Goal: Information Seeking & Learning: Find specific fact

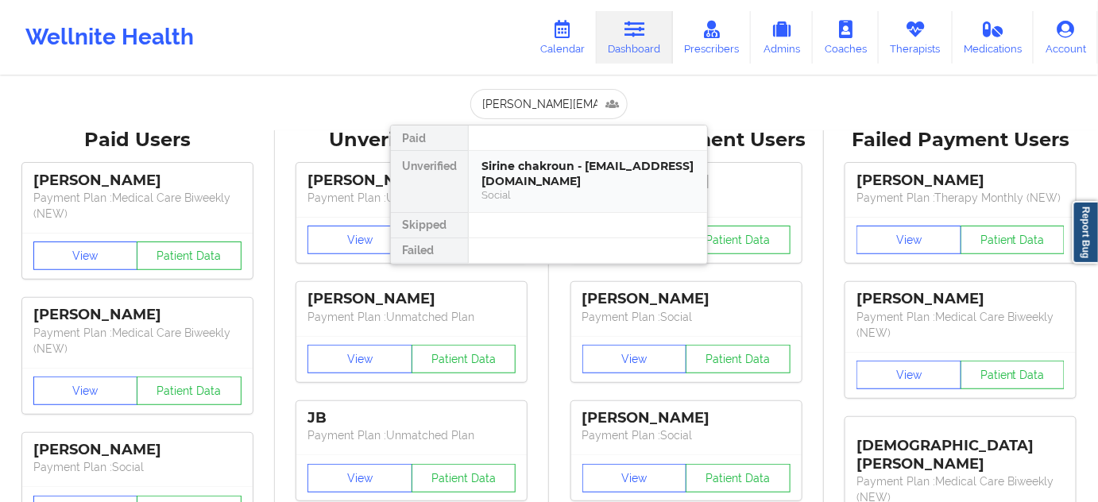
scroll to position [0, 29]
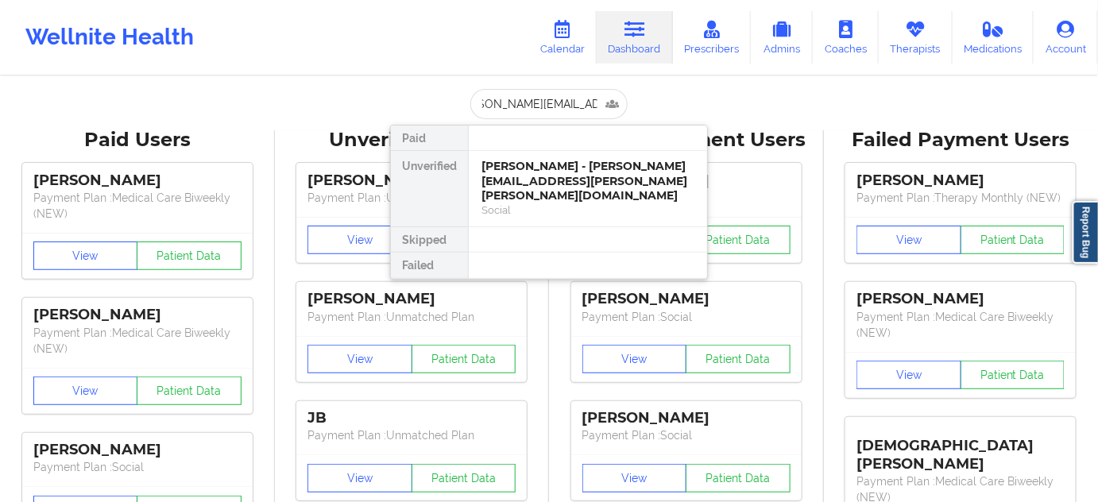
click at [540, 168] on div "[PERSON_NAME] - [PERSON_NAME][EMAIL_ADDRESS][PERSON_NAME][PERSON_NAME][DOMAIN_N…" at bounding box center [588, 181] width 213 height 44
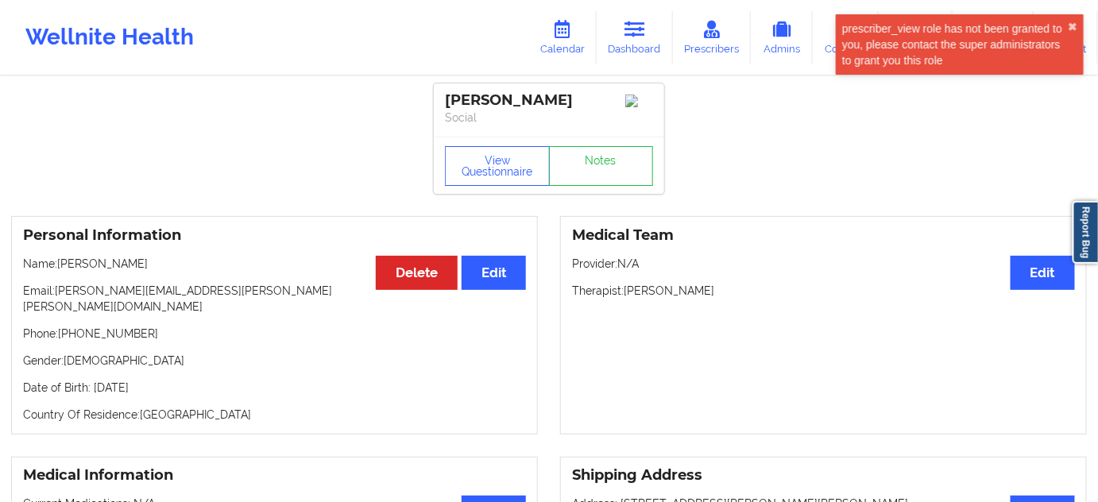
drag, startPoint x: 583, startPoint y: 102, endPoint x: 430, endPoint y: 103, distance: 153.4
copy div "[PERSON_NAME]"
click at [620, 40] on link "Dashboard" at bounding box center [635, 37] width 76 height 52
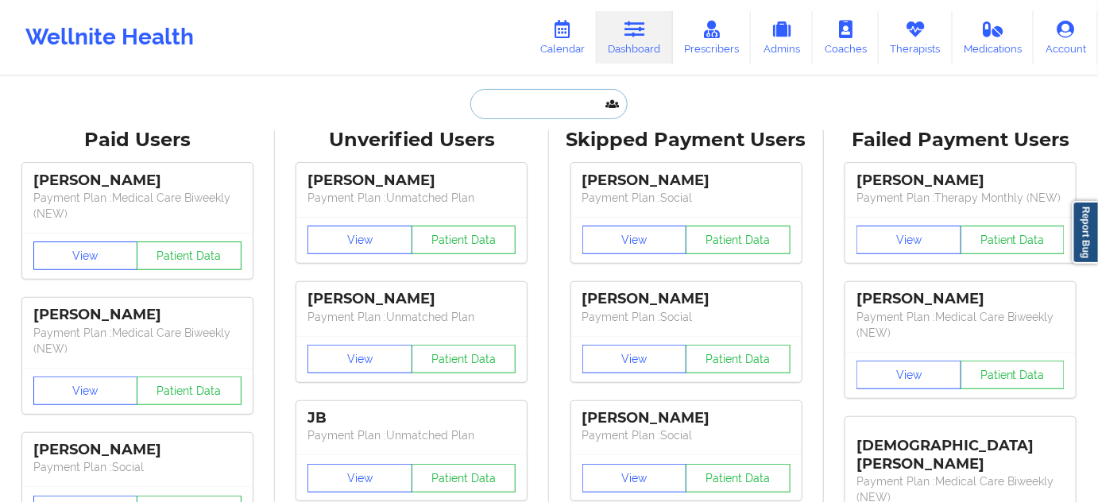
click at [570, 103] on input "text" at bounding box center [548, 104] width 157 height 30
paste input "[EMAIL_ADDRESS][DOMAIN_NAME]"
type input "[EMAIL_ADDRESS][DOMAIN_NAME]"
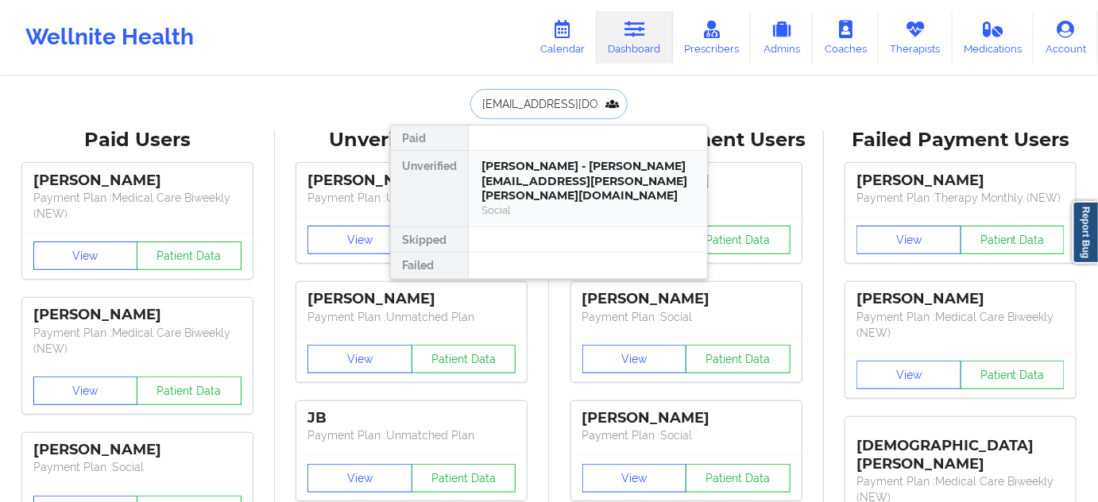
scroll to position [0, 29]
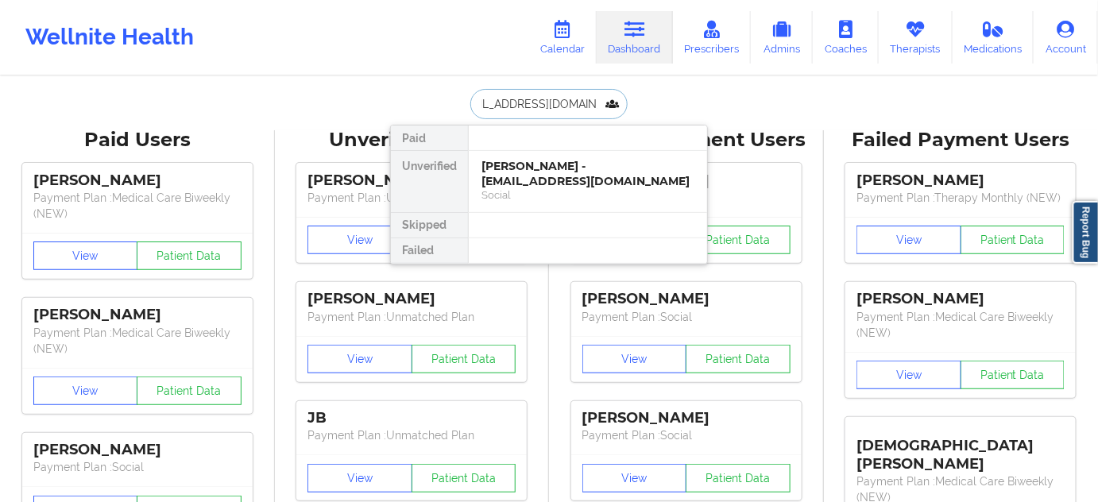
click at [551, 168] on div "[PERSON_NAME] - [EMAIL_ADDRESS][DOMAIN_NAME]" at bounding box center [588, 173] width 213 height 29
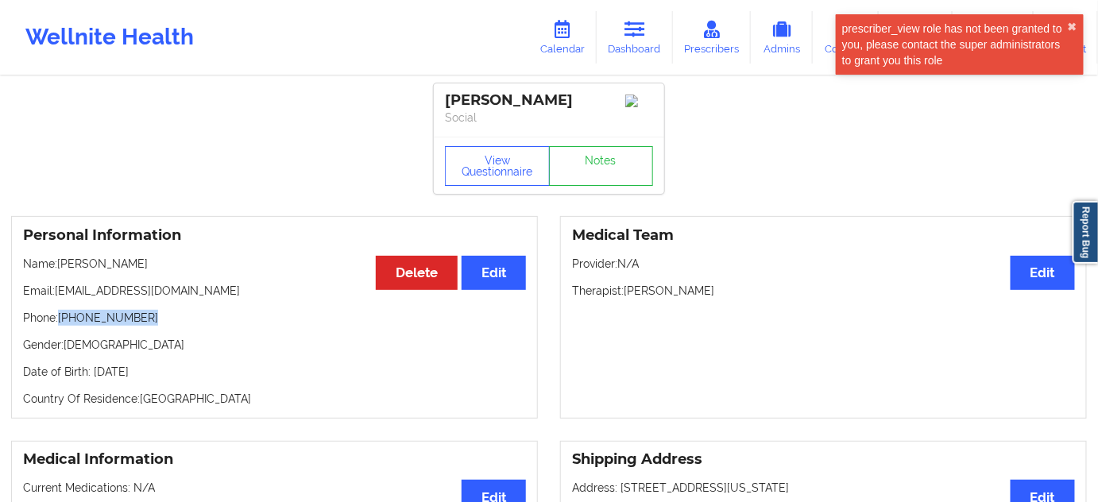
drag, startPoint x: 61, startPoint y: 320, endPoint x: 185, endPoint y: 323, distance: 124.0
click at [185, 323] on p "Phone: [PHONE_NUMBER]" at bounding box center [274, 318] width 503 height 16
copy p "[PHONE_NUMBER]"
click at [621, 42] on link "Dashboard" at bounding box center [635, 37] width 76 height 52
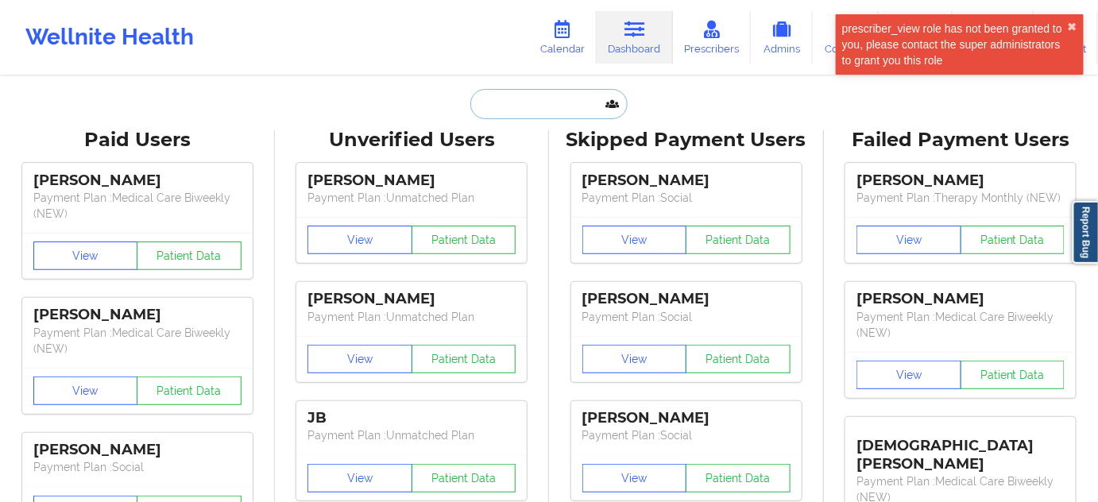
click at [552, 101] on input "text" at bounding box center [548, 104] width 157 height 30
paste input "[EMAIL_ADDRESS][DOMAIN_NAME]"
type input "[EMAIL_ADDRESS][DOMAIN_NAME]"
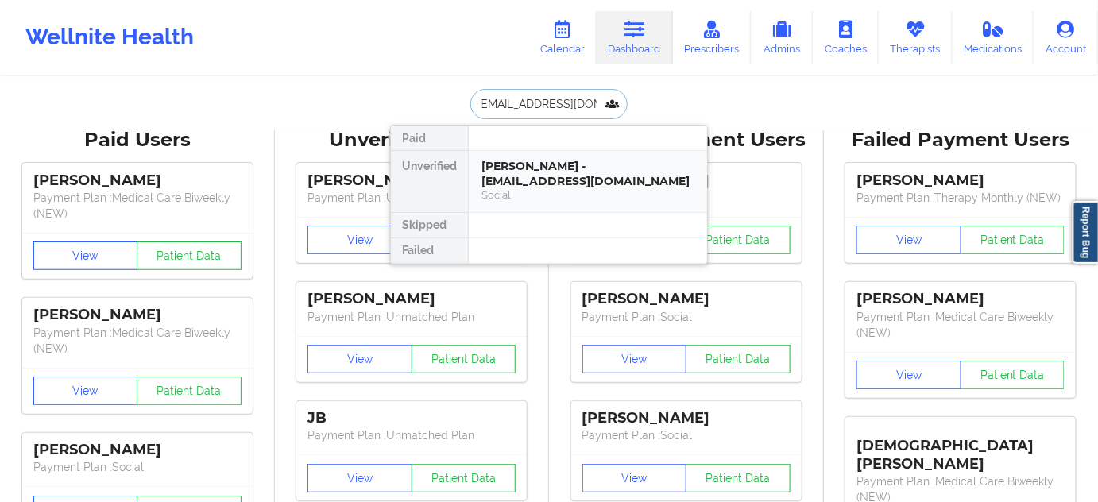
click at [513, 191] on div "Social" at bounding box center [588, 195] width 213 height 14
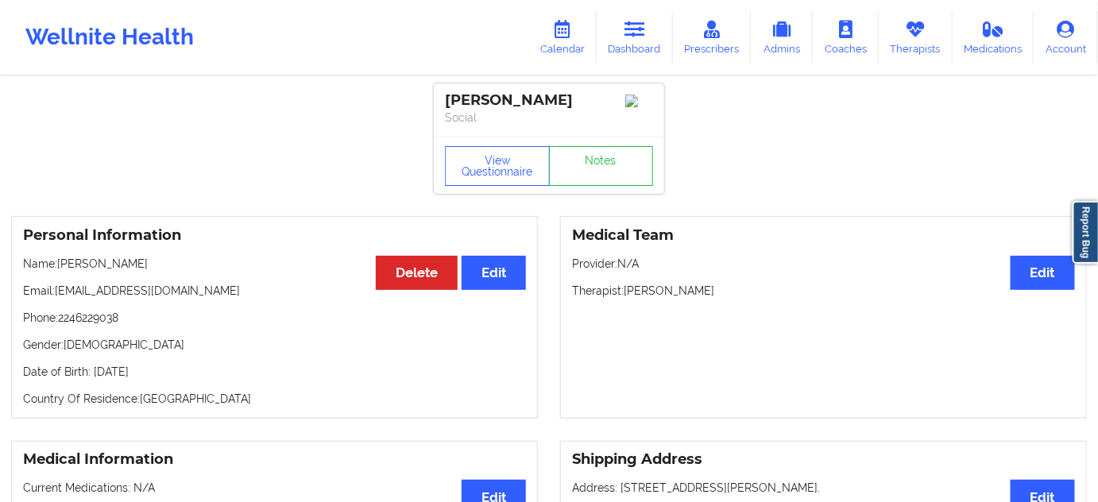
drag, startPoint x: 594, startPoint y: 101, endPoint x: 435, endPoint y: 105, distance: 158.2
click at [435, 105] on div "[PERSON_NAME] Social" at bounding box center [549, 109] width 230 height 53
copy div "[PERSON_NAME]"
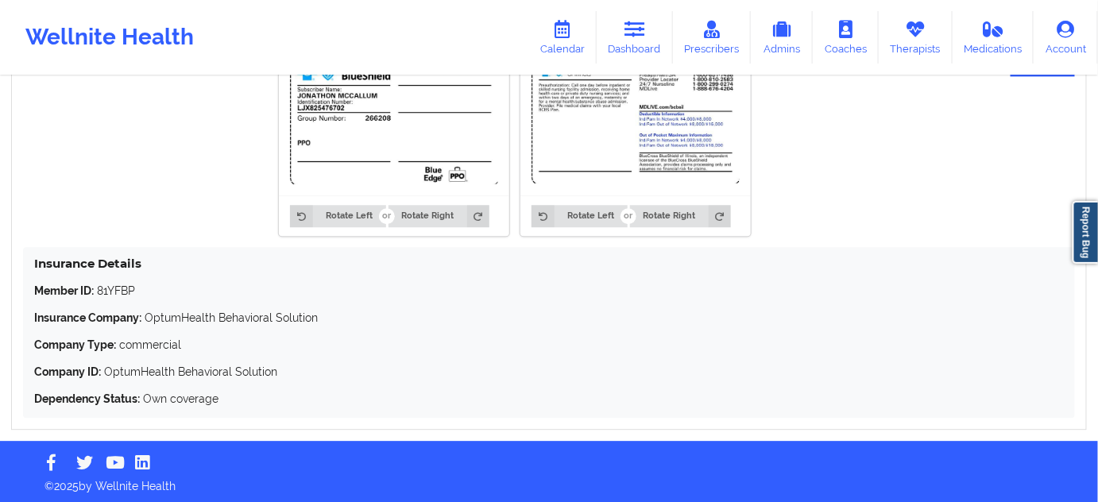
scroll to position [1263, 0]
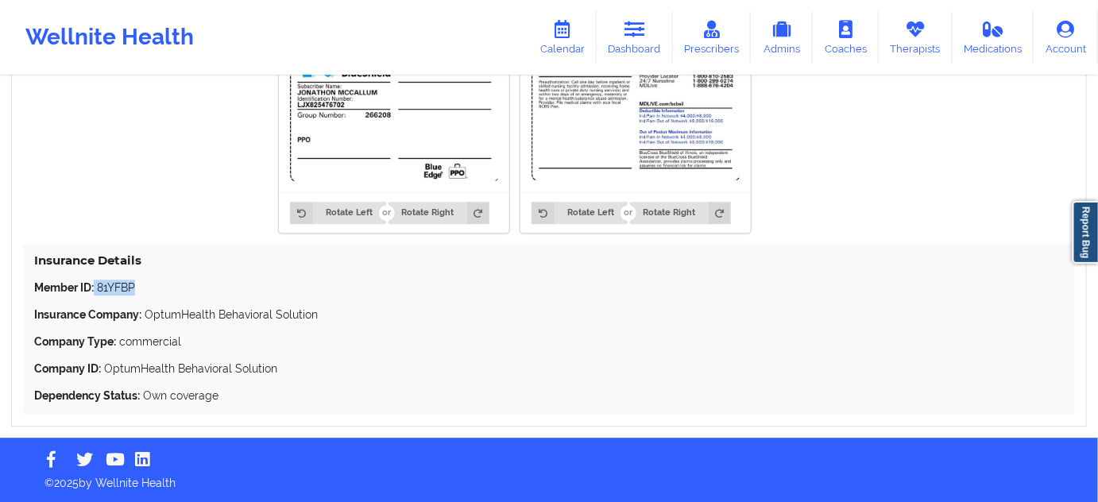
drag, startPoint x: 93, startPoint y: 286, endPoint x: 180, endPoint y: 282, distance: 86.7
click at [172, 283] on p "Member ID: 81YFBP" at bounding box center [549, 288] width 1030 height 16
copy p "81YFBP"
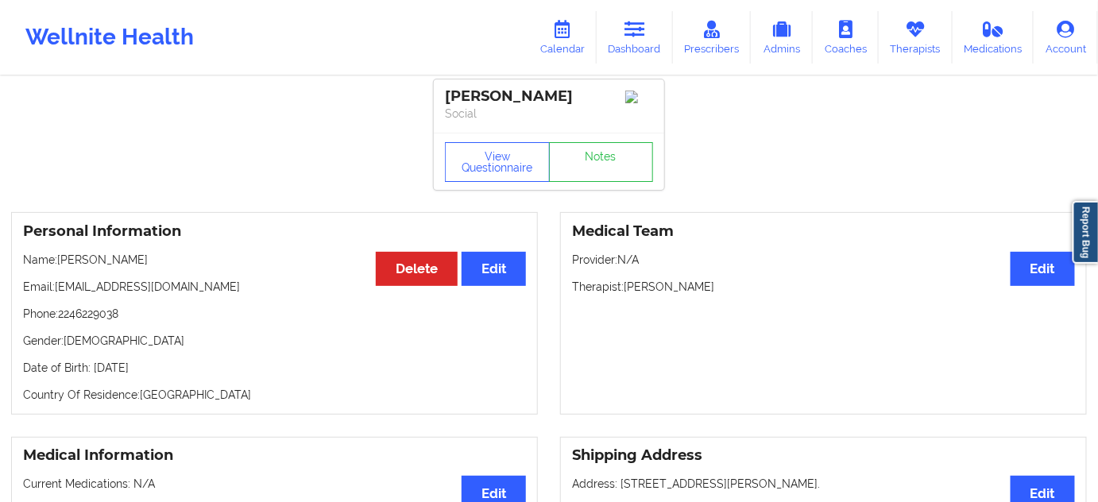
scroll to position [0, 0]
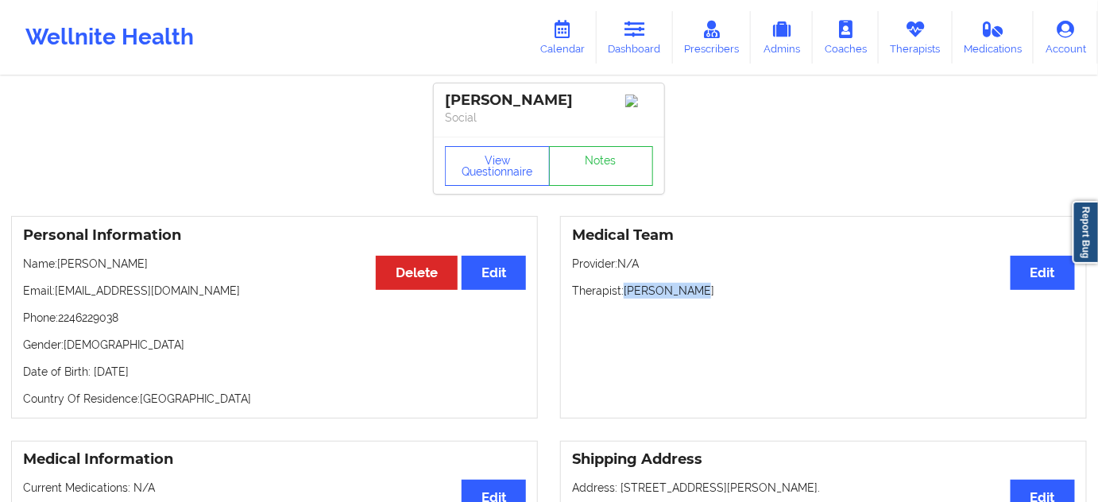
drag, startPoint x: 627, startPoint y: 296, endPoint x: 751, endPoint y: 284, distance: 124.5
click at [751, 284] on div "Medical Team Edit Provider: N/A Therapist: [PERSON_NAME]" at bounding box center [823, 317] width 527 height 203
copy p "[PERSON_NAME]"
click at [494, 173] on button "View Questionnaire" at bounding box center [497, 166] width 105 height 40
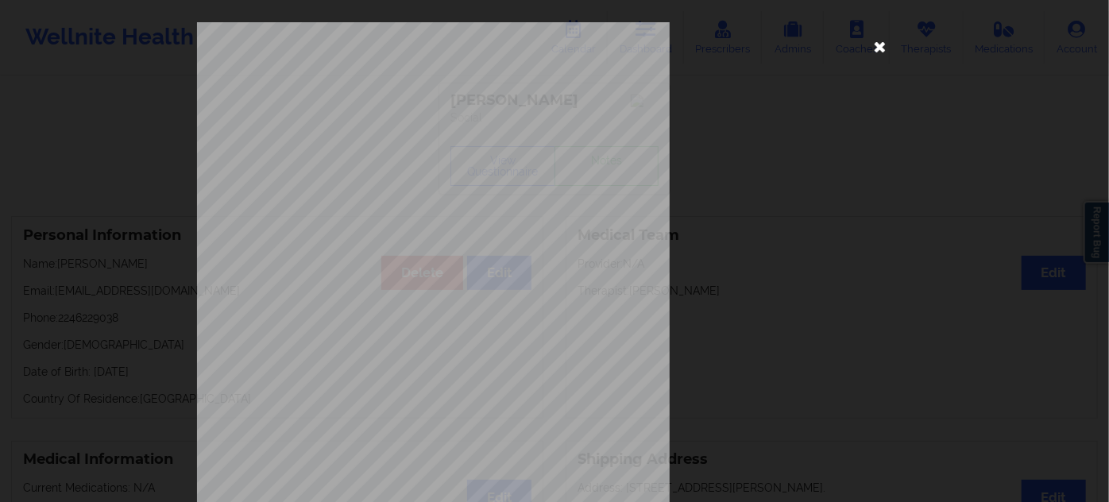
click at [872, 48] on icon at bounding box center [880, 45] width 25 height 25
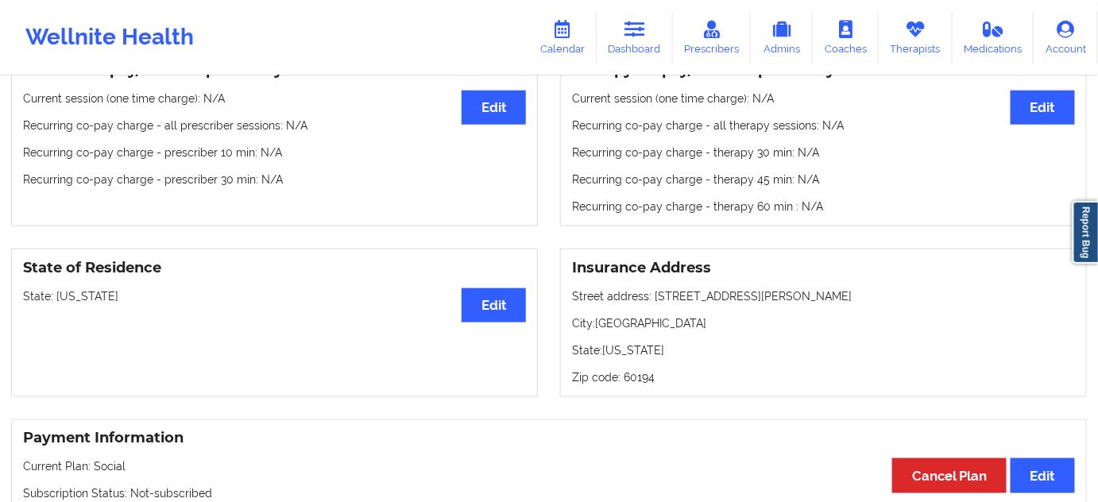
scroll to position [578, 0]
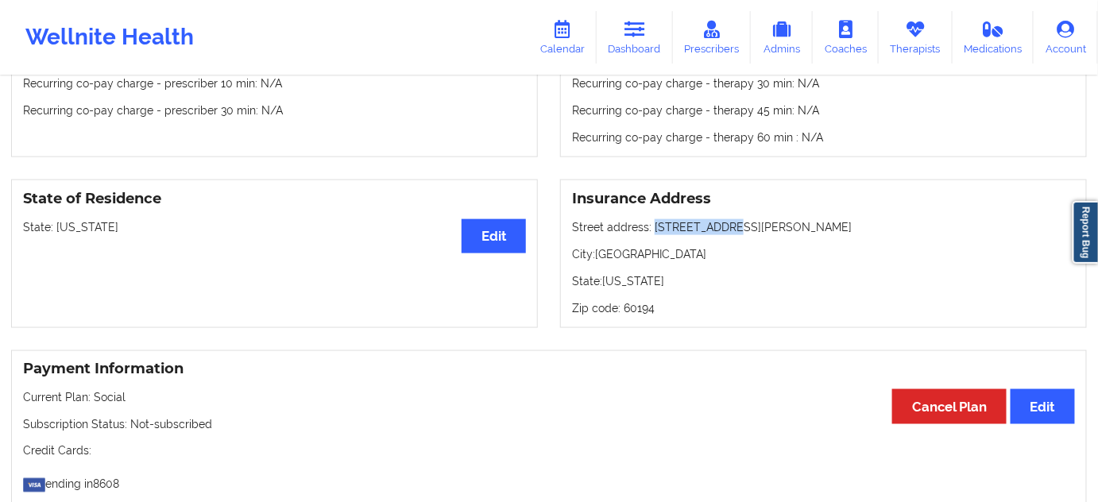
drag, startPoint x: 650, startPoint y: 231, endPoint x: 738, endPoint y: 226, distance: 88.4
click at [738, 226] on p "Street address: [STREET_ADDRESS][PERSON_NAME]" at bounding box center [823, 227] width 503 height 16
copy p "[STREET_ADDRESS][PERSON_NAME]"
click at [617, 260] on p "City: [GEOGRAPHIC_DATA]" at bounding box center [823, 254] width 503 height 16
click at [617, 259] on p "City: [GEOGRAPHIC_DATA]" at bounding box center [823, 254] width 503 height 16
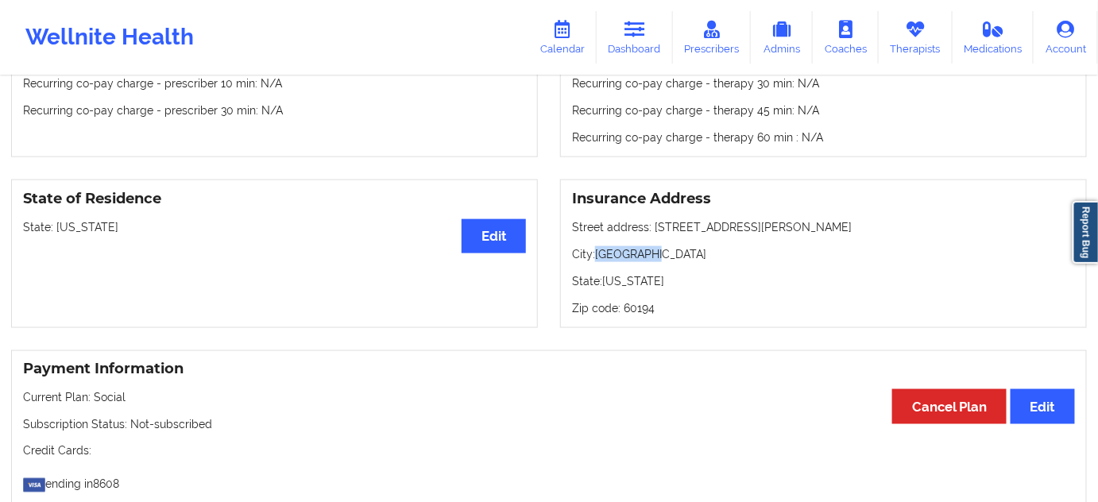
copy p "[GEOGRAPHIC_DATA]"
click at [648, 308] on p "Zip code: 60194" at bounding box center [823, 308] width 503 height 16
copy p "60194"
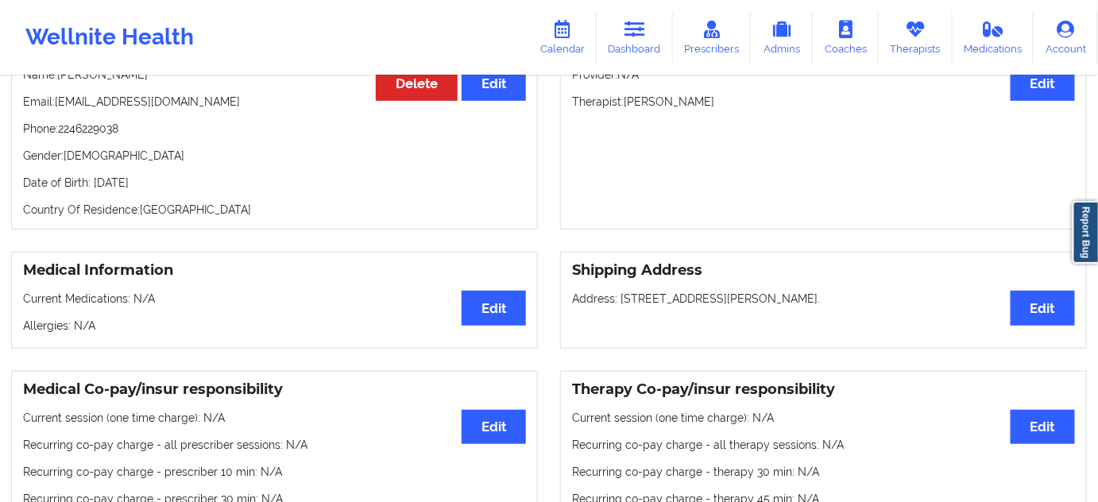
scroll to position [0, 0]
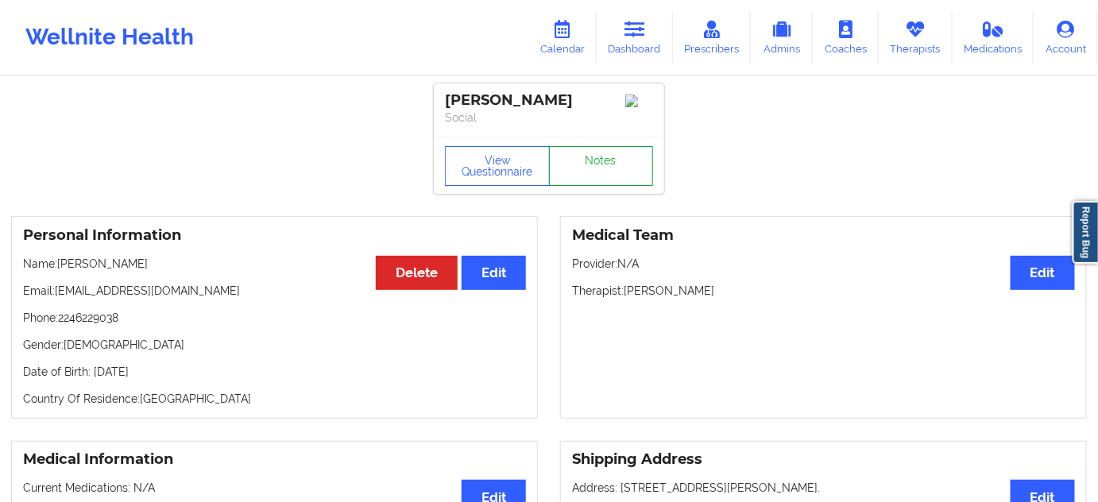
click at [601, 181] on link "Notes" at bounding box center [601, 166] width 105 height 40
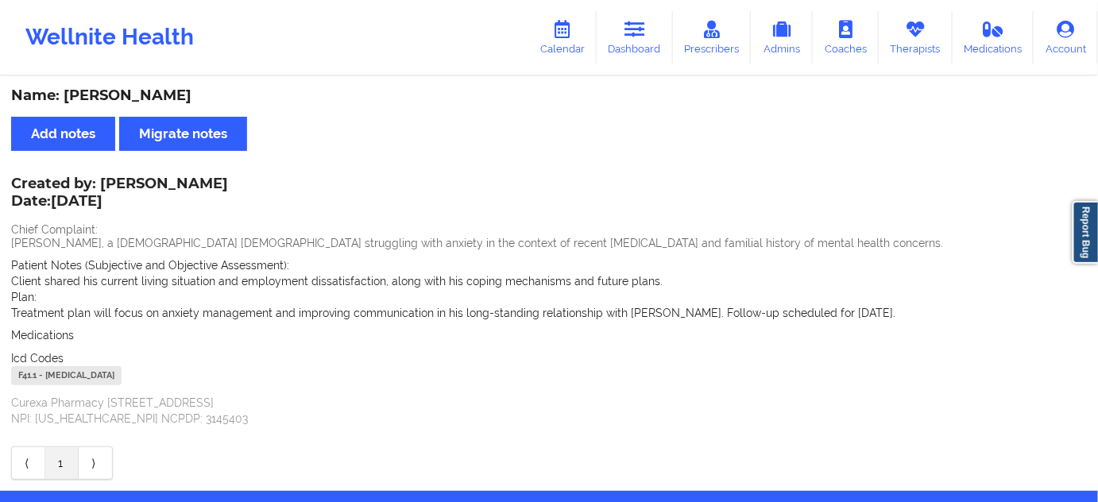
click at [33, 372] on div "F41.1 - [MEDICAL_DATA]" at bounding box center [66, 375] width 110 height 19
copy div "F41.1"
click at [640, 32] on icon at bounding box center [635, 29] width 21 height 17
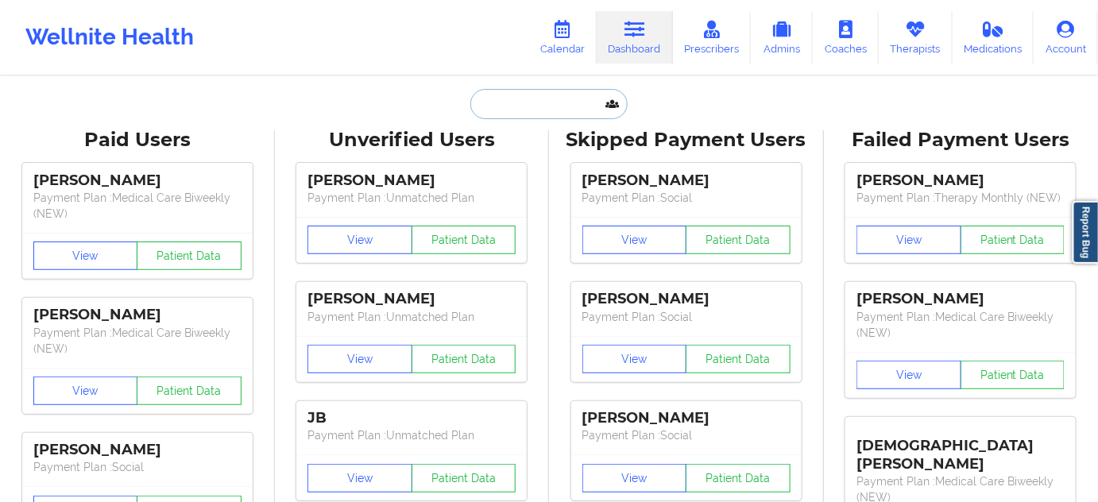
click at [567, 106] on input "text" at bounding box center [548, 104] width 157 height 30
paste input "[PERSON_NAME][EMAIL_ADDRESS][DOMAIN_NAME]"
type input "[PERSON_NAME][EMAIL_ADDRESS][DOMAIN_NAME]"
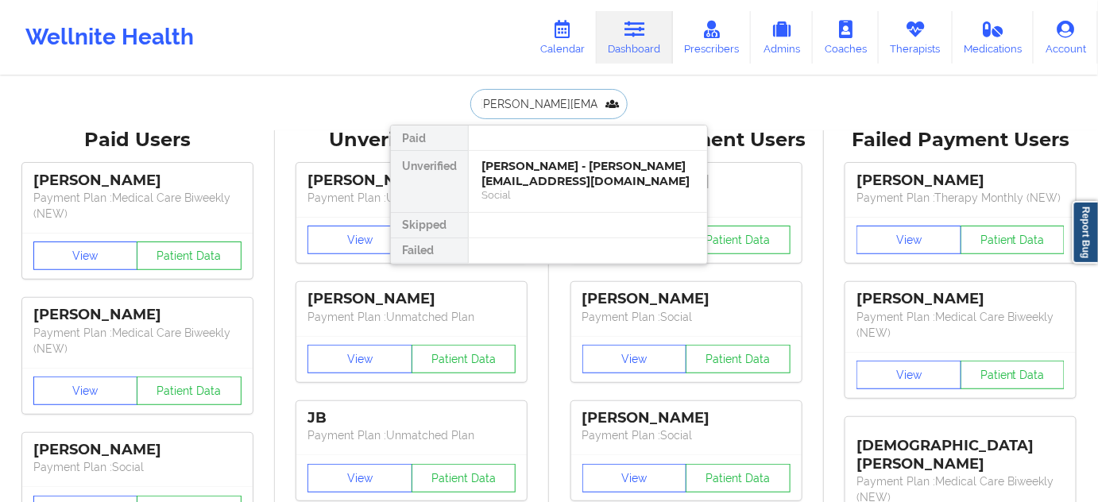
click at [540, 175] on div "[PERSON_NAME] - [PERSON_NAME][EMAIL_ADDRESS][DOMAIN_NAME]" at bounding box center [588, 173] width 213 height 29
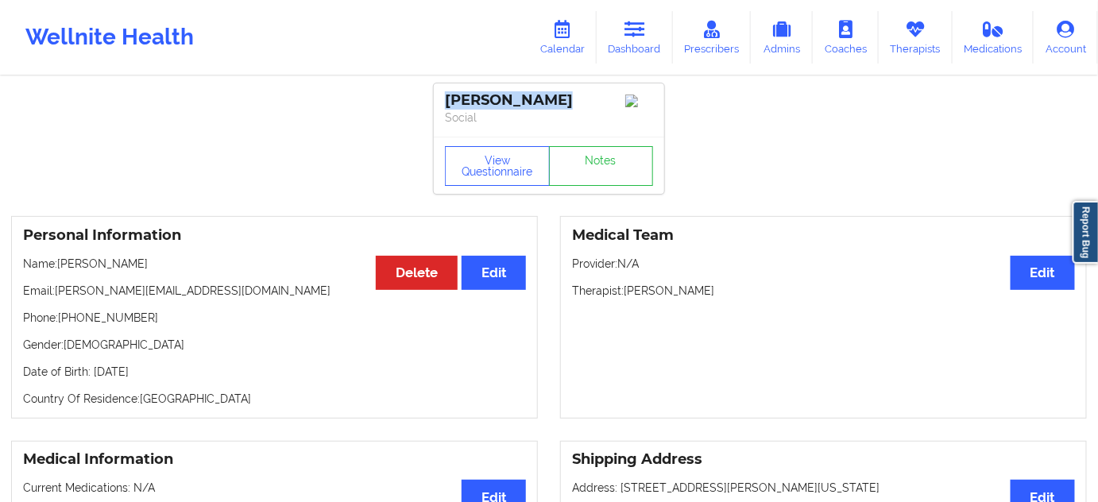
drag, startPoint x: 565, startPoint y: 101, endPoint x: 439, endPoint y: 101, distance: 126.3
click at [439, 101] on div "[PERSON_NAME] Social" at bounding box center [549, 109] width 230 height 53
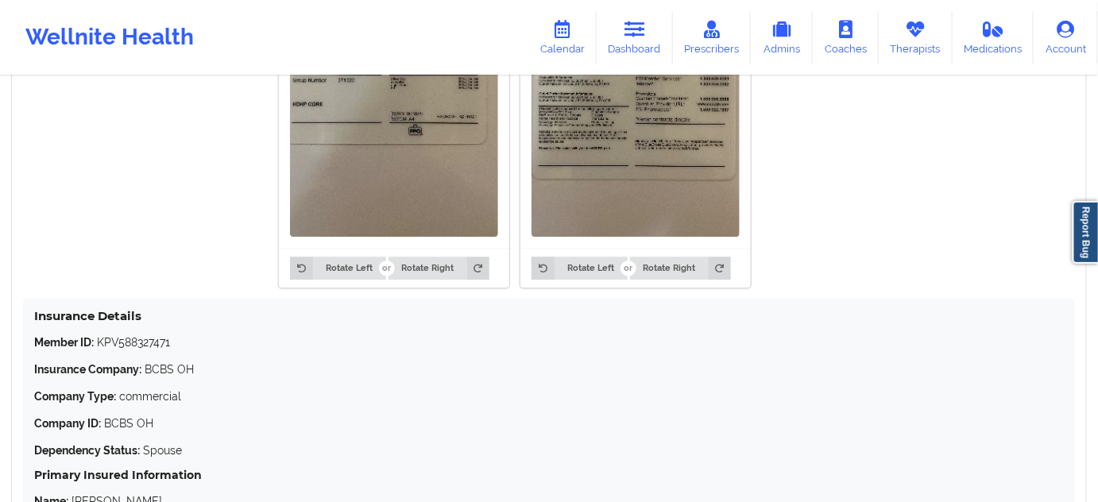
scroll to position [1541, 0]
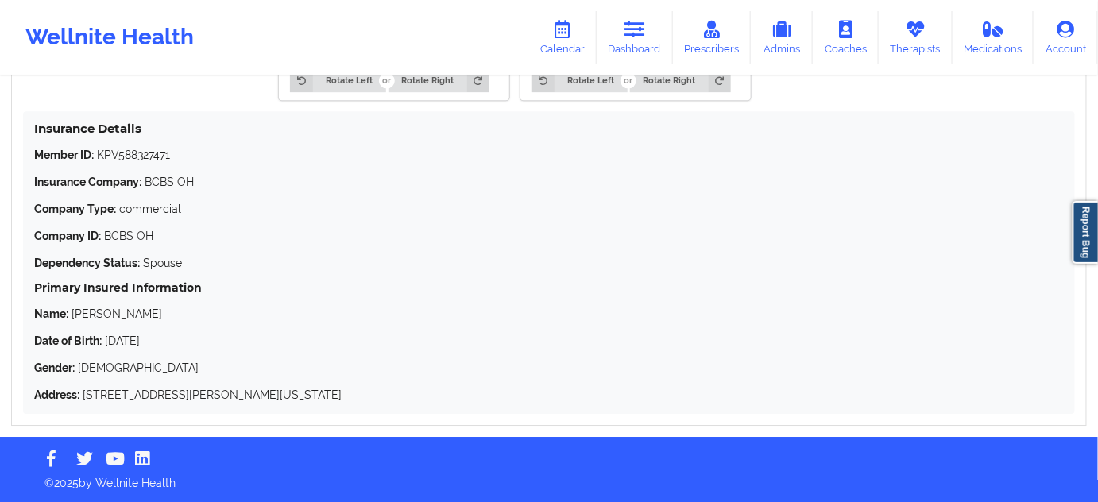
click at [144, 149] on p "Member ID: KPV588327471" at bounding box center [549, 155] width 1030 height 16
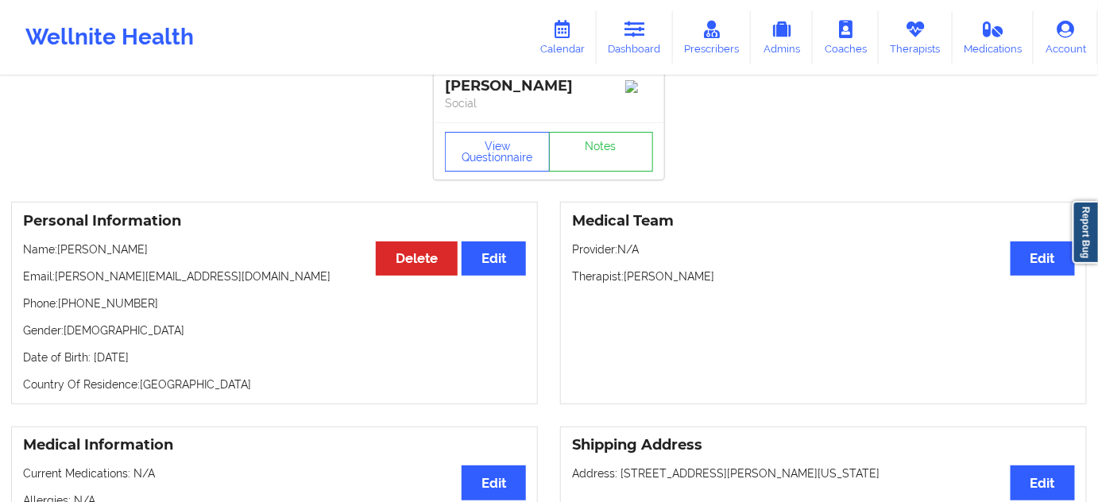
scroll to position [0, 0]
